Goal: Use online tool/utility: Use online tool/utility

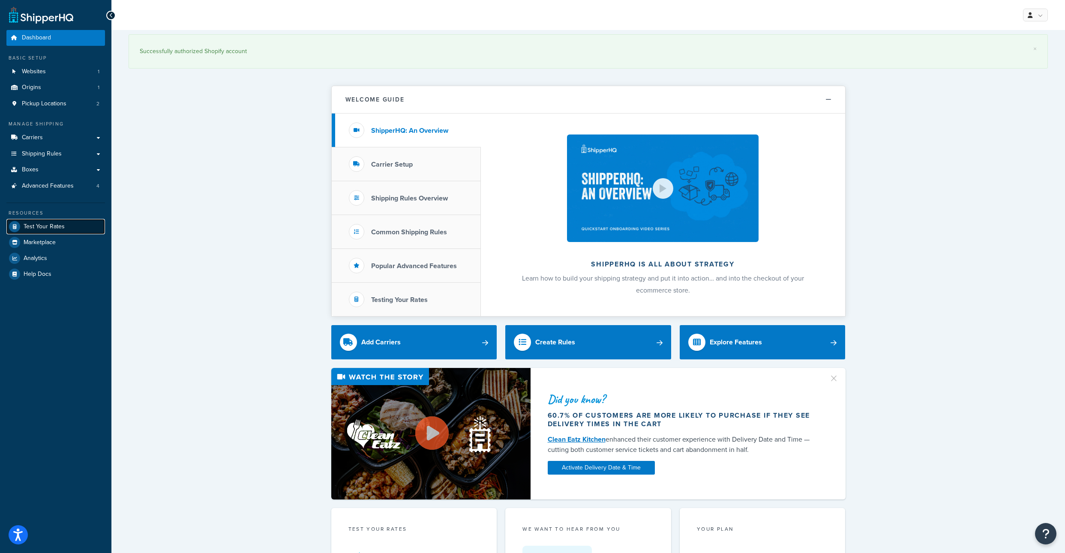
click at [55, 231] on span "Test Your Rates" at bounding box center [44, 226] width 41 height 7
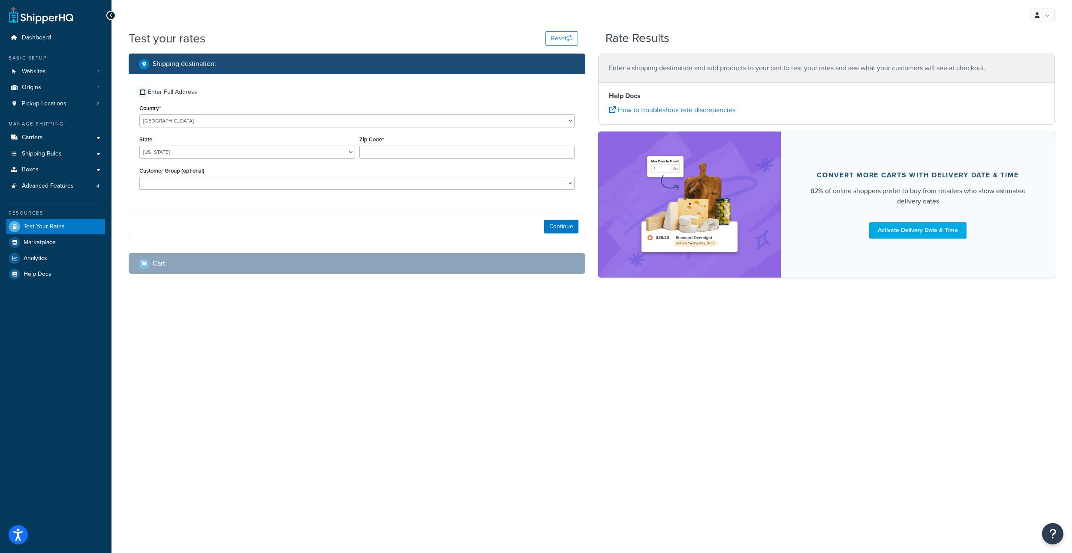
click at [144, 96] on input "Enter Full Address" at bounding box center [142, 92] width 6 height 6
checkbox input "true"
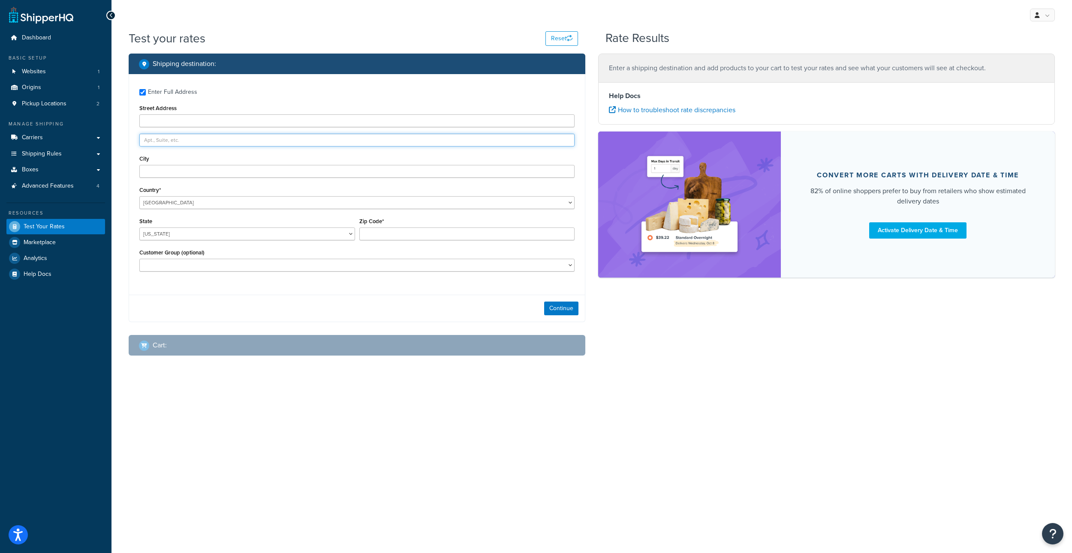
click at [160, 147] on input "text" at bounding box center [356, 140] width 435 height 13
click at [152, 126] on input "Street Address" at bounding box center [356, 120] width 435 height 13
type input "4"
click at [170, 127] on input "36" at bounding box center [356, 120] width 435 height 13
type input "[STREET_ADDRESS]"
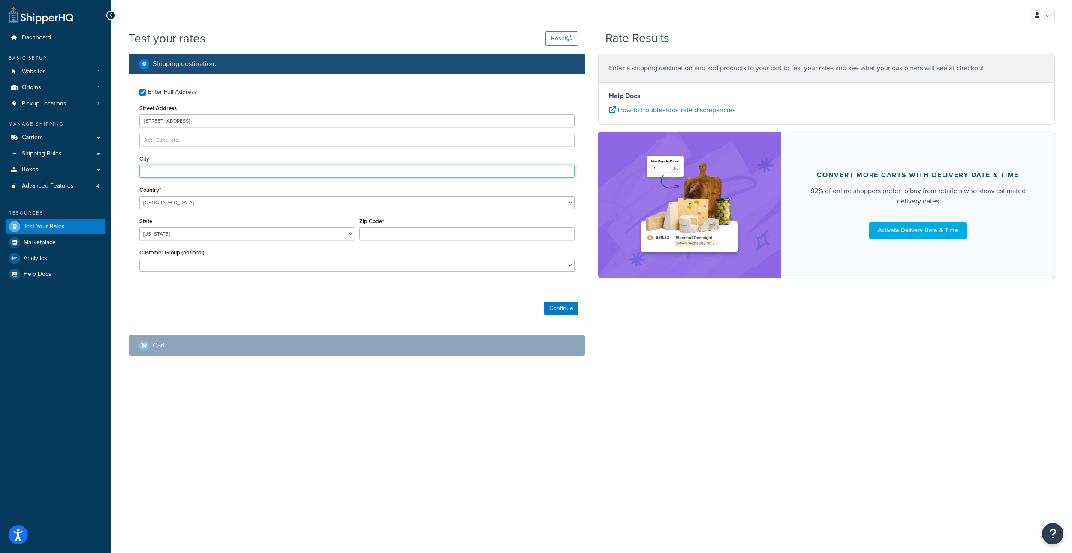
type input "[GEOGRAPHIC_DATA]"
select select "AZ"
type input "85713"
click at [546, 315] on button "Continue" at bounding box center [561, 309] width 34 height 14
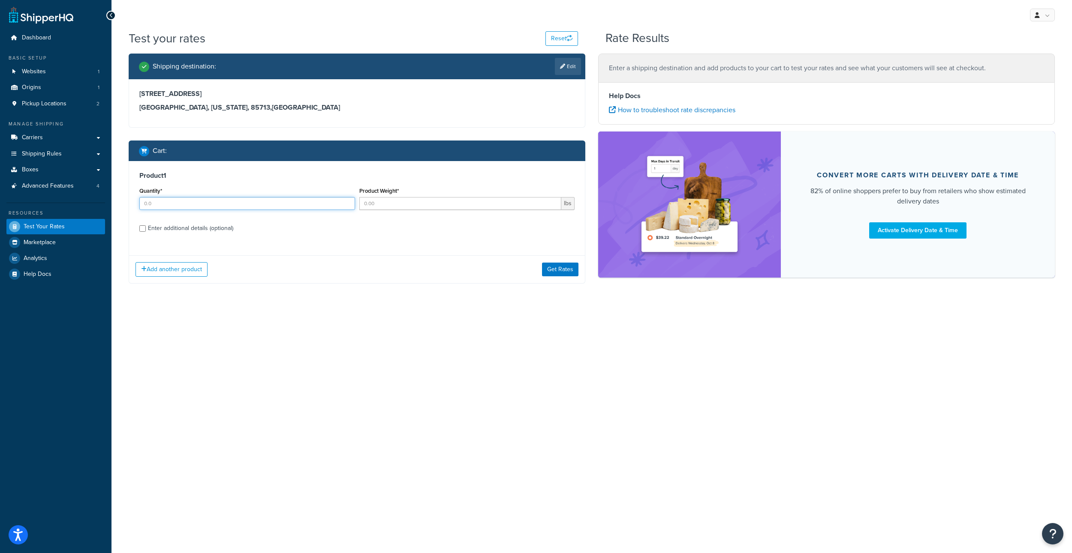
click at [161, 210] on input "Quantity*" at bounding box center [247, 203] width 216 height 13
type input "1"
click at [406, 210] on input "Product Weight*" at bounding box center [460, 203] width 202 height 13
type input "75"
click at [138, 249] on div "Product 1 Quantity* 1 Product Weight* 75 lbs Enter additional details (optional)" at bounding box center [357, 205] width 456 height 88
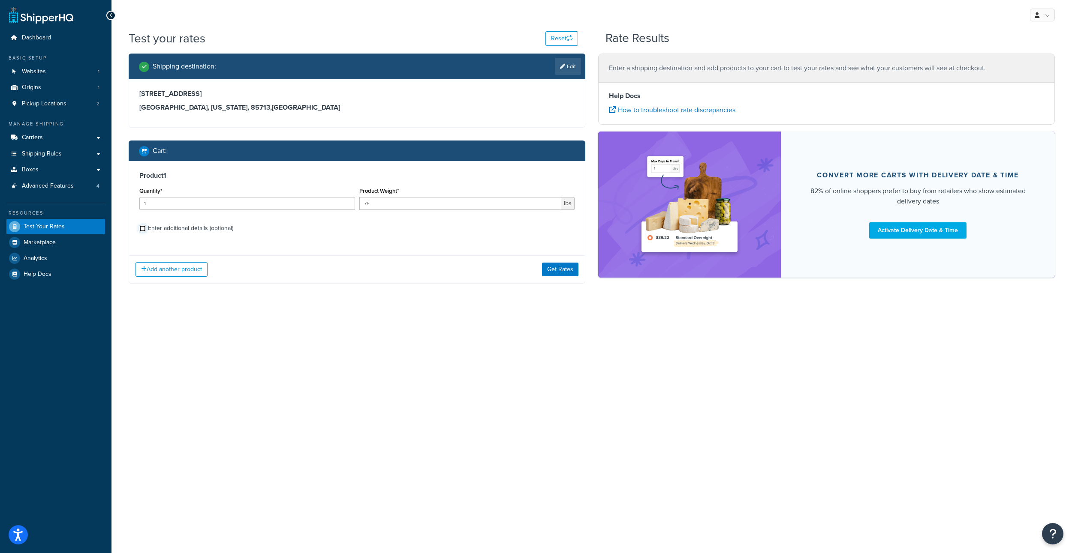
click at [141, 232] on input "Enter additional details (optional)" at bounding box center [142, 228] width 6 height 6
checkbox input "true"
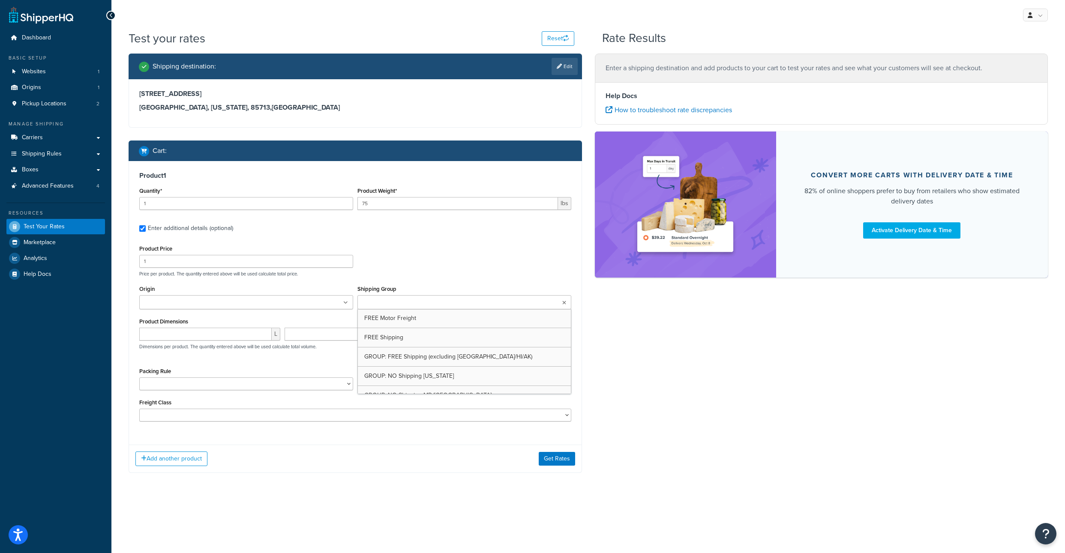
click at [386, 308] on input "Shipping Group" at bounding box center [398, 302] width 76 height 9
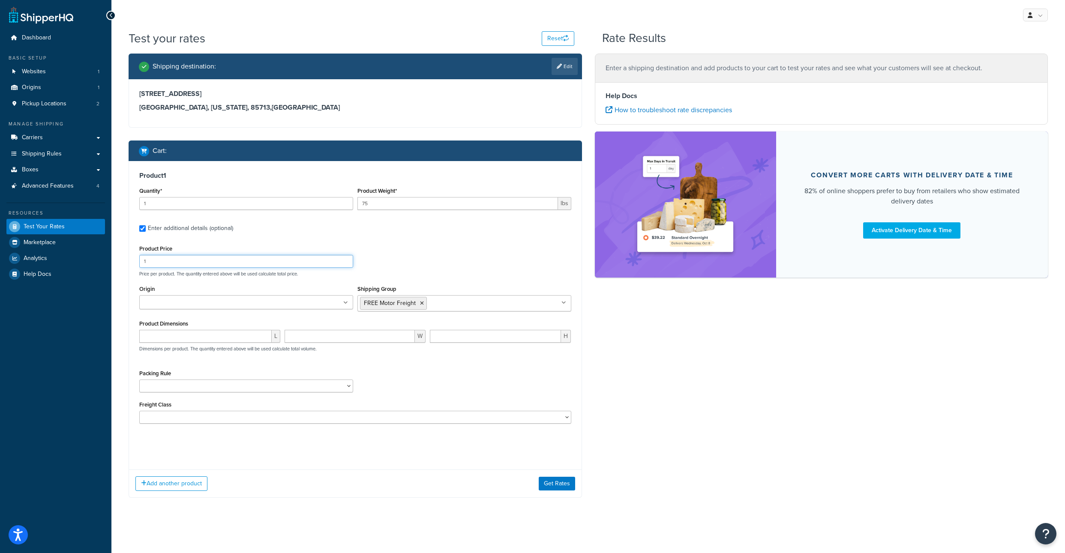
drag, startPoint x: 172, startPoint y: 285, endPoint x: 133, endPoint y: 280, distance: 39.8
click at [139, 268] on input "1" at bounding box center [246, 261] width 214 height 13
type input "2500"
click at [561, 468] on button "Get Rates" at bounding box center [557, 461] width 36 height 14
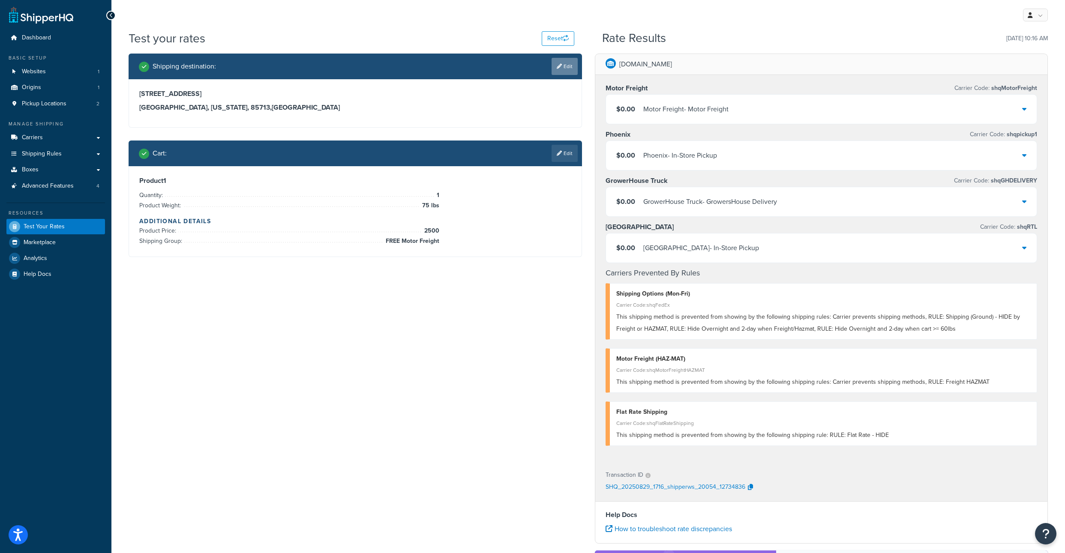
click at [567, 73] on link "Edit" at bounding box center [565, 66] width 26 height 17
select select "AZ"
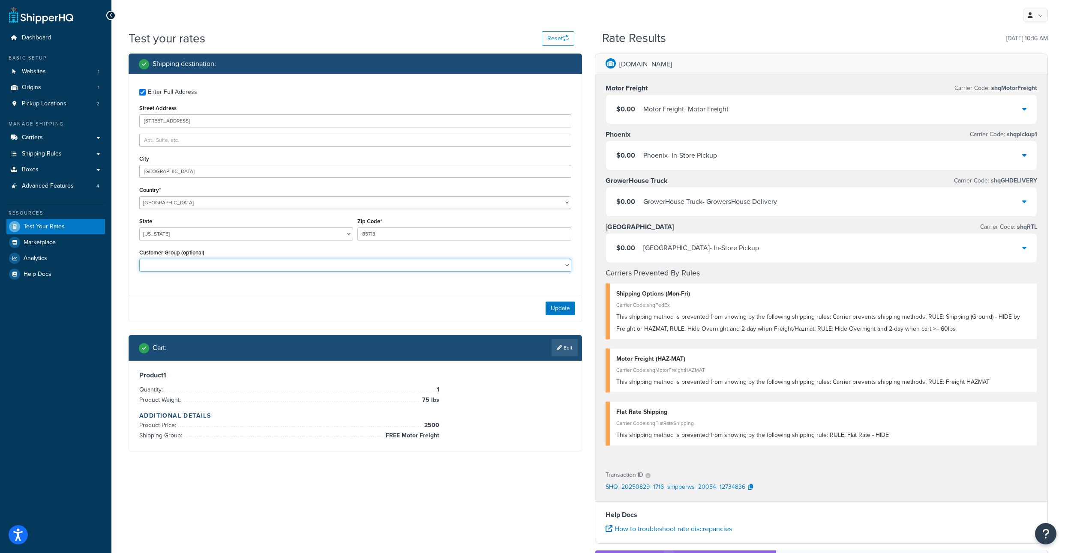
select select "NON-B2B"
click option "NON-B2B" at bounding box center [0, 0] width 0 height 0
click at [570, 315] on button "Update" at bounding box center [561, 309] width 30 height 14
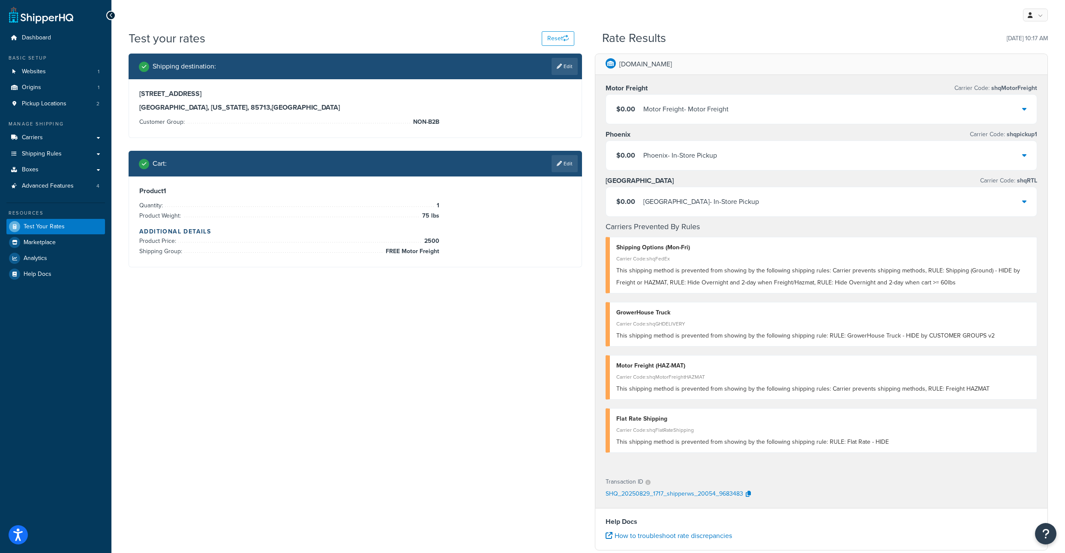
click at [702, 115] on div "Motor Freight - Motor Freight" at bounding box center [685, 109] width 85 height 12
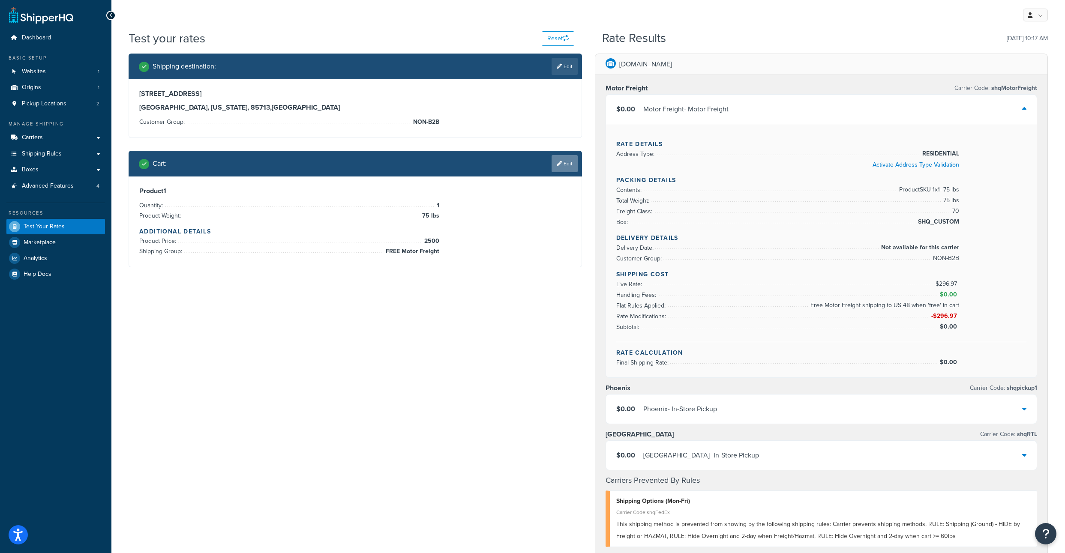
click at [559, 172] on link "Edit" at bounding box center [565, 163] width 26 height 17
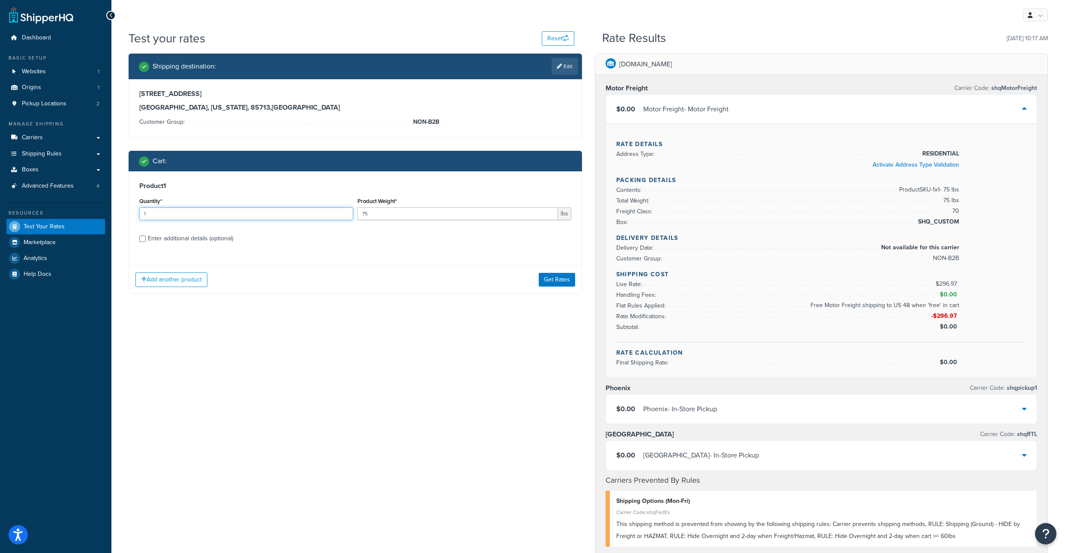
drag, startPoint x: 164, startPoint y: 232, endPoint x: 133, endPoint y: 229, distance: 31.0
click at [139, 220] on input "1" at bounding box center [246, 213] width 214 height 13
type input "7"
drag, startPoint x: 384, startPoint y: 231, endPoint x: 353, endPoint y: 231, distance: 30.9
click at [357, 220] on input "75" at bounding box center [457, 213] width 201 height 13
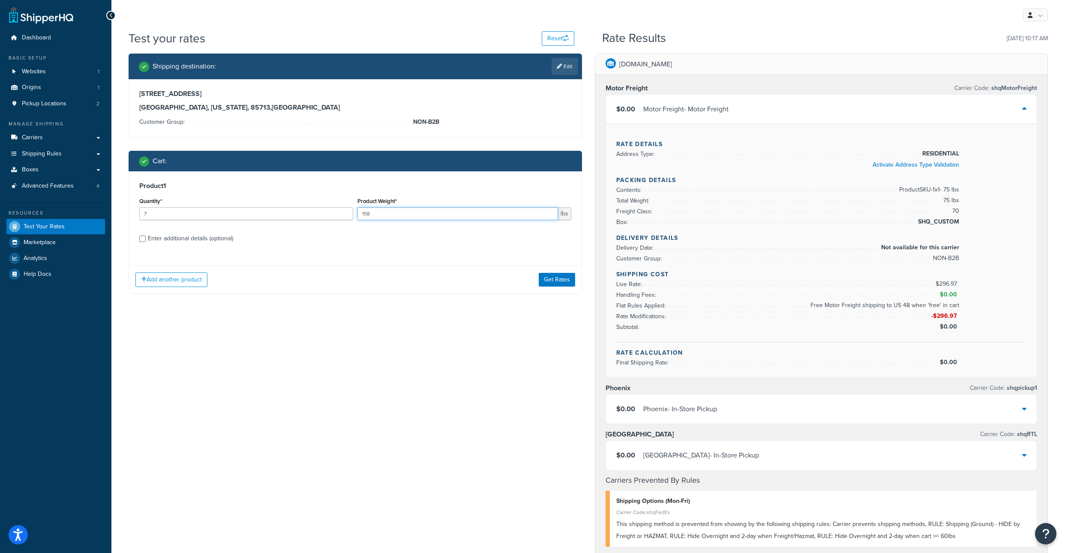
type input "158"
click at [148, 245] on div "Enter additional details (optional)" at bounding box center [190, 239] width 85 height 12
click at [146, 242] on input "Enter additional details (optional)" at bounding box center [142, 239] width 6 height 6
checkbox input "true"
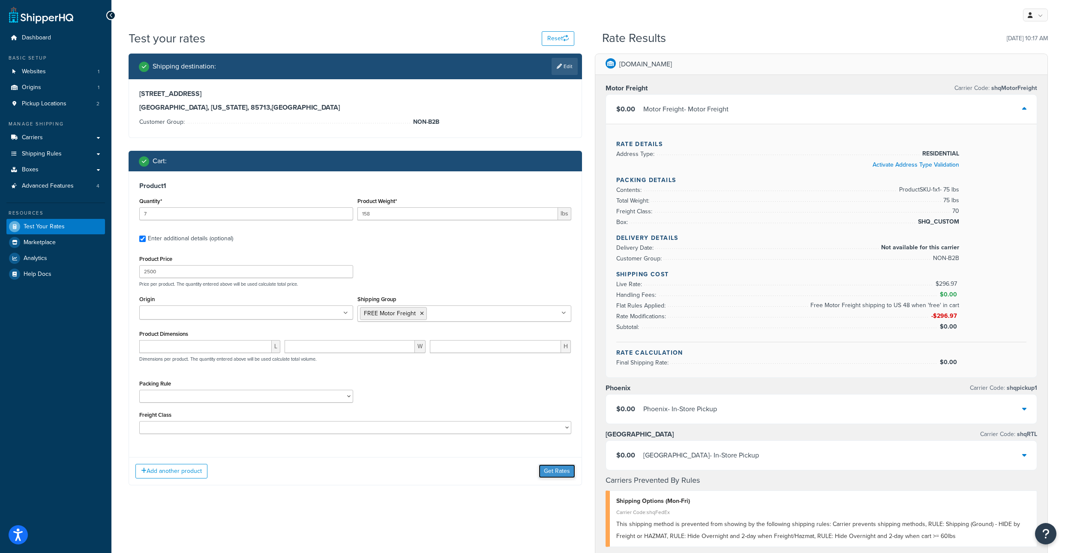
click at [560, 478] on button "Get Rates" at bounding box center [557, 472] width 36 height 14
